Goal: Check status

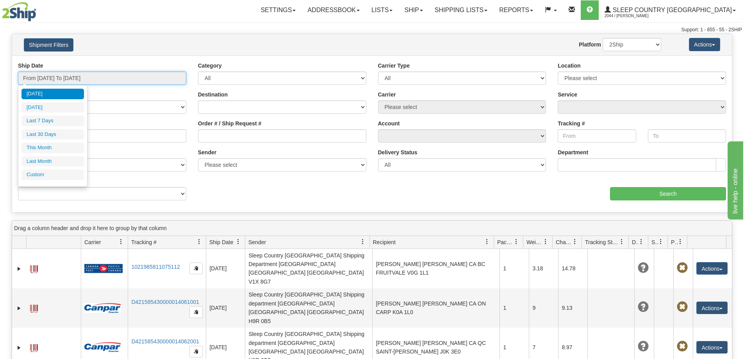
click at [66, 77] on input "From [DATE] To [DATE]" at bounding box center [102, 78] width 168 height 13
click at [70, 136] on li "Last 30 Days" at bounding box center [52, 134] width 63 height 11
type input "From [DATE] To [DATE]"
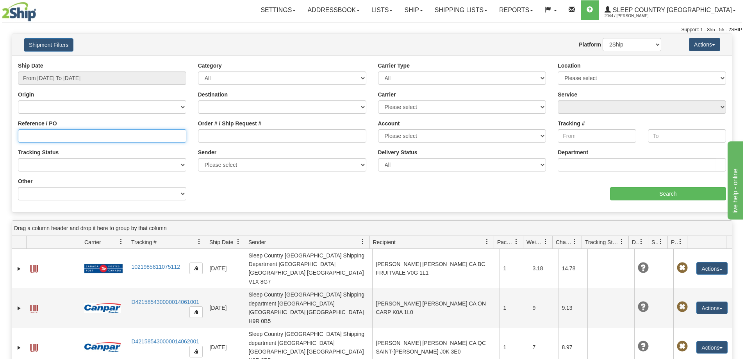
click at [23, 137] on input "Reference / PO" at bounding box center [102, 135] width 168 height 13
paste input "9000I071390"
type input "9000I071390"
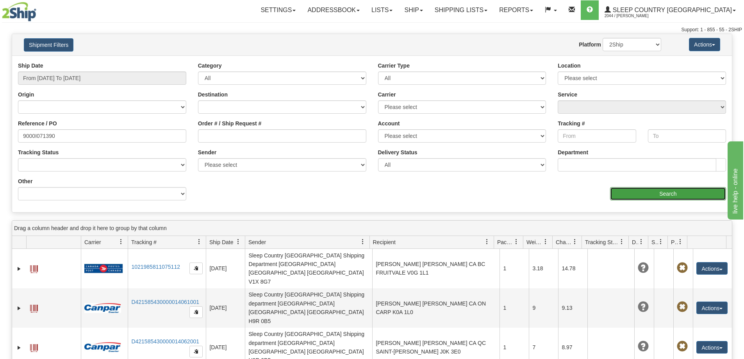
click at [628, 197] on input "Search" at bounding box center [668, 193] width 116 height 13
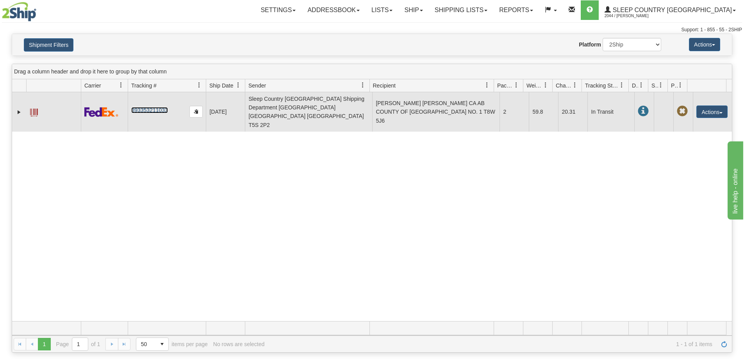
click at [152, 107] on link "393353211033" at bounding box center [149, 110] width 36 height 6
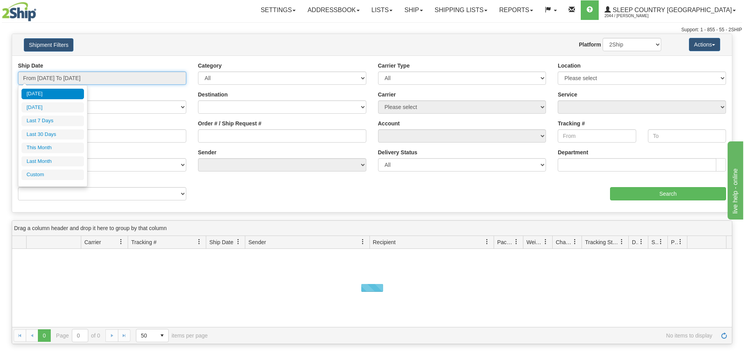
click at [38, 78] on input "From [DATE] To [DATE]" at bounding box center [102, 78] width 168 height 13
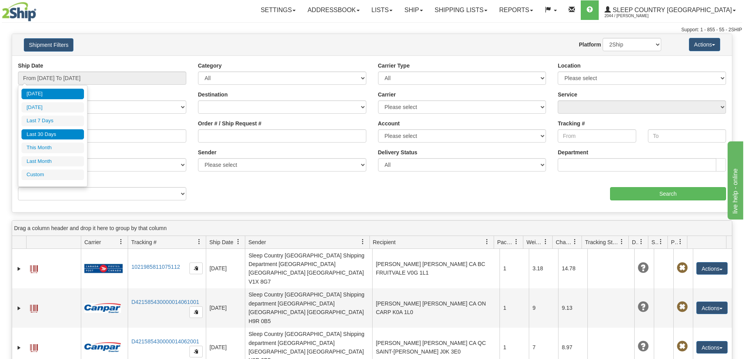
click at [46, 135] on li "Last 30 Days" at bounding box center [52, 134] width 63 height 11
type input "From [DATE] To [DATE]"
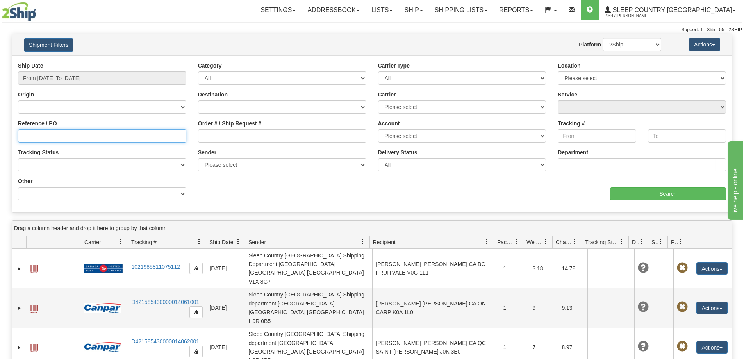
drag, startPoint x: 22, startPoint y: 135, endPoint x: 27, endPoint y: 158, distance: 23.5
click at [22, 136] on input "Reference / PO" at bounding box center [102, 135] width 168 height 13
paste input "9002I097925"
type input "9002I097925"
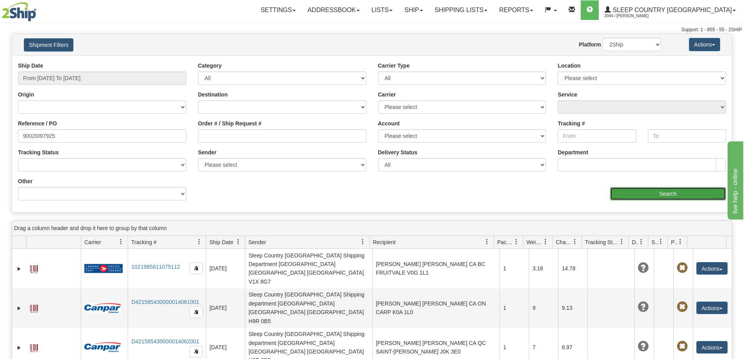
click at [656, 193] on input "Search" at bounding box center [668, 193] width 116 height 13
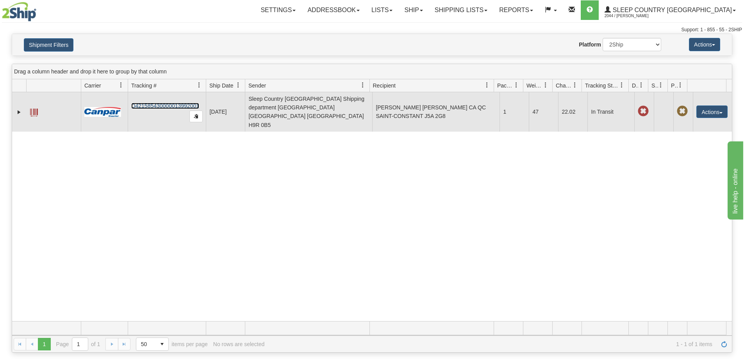
click at [165, 103] on link "D421585430000013992001" at bounding box center [165, 106] width 68 height 6
